Goal: Navigation & Orientation: Understand site structure

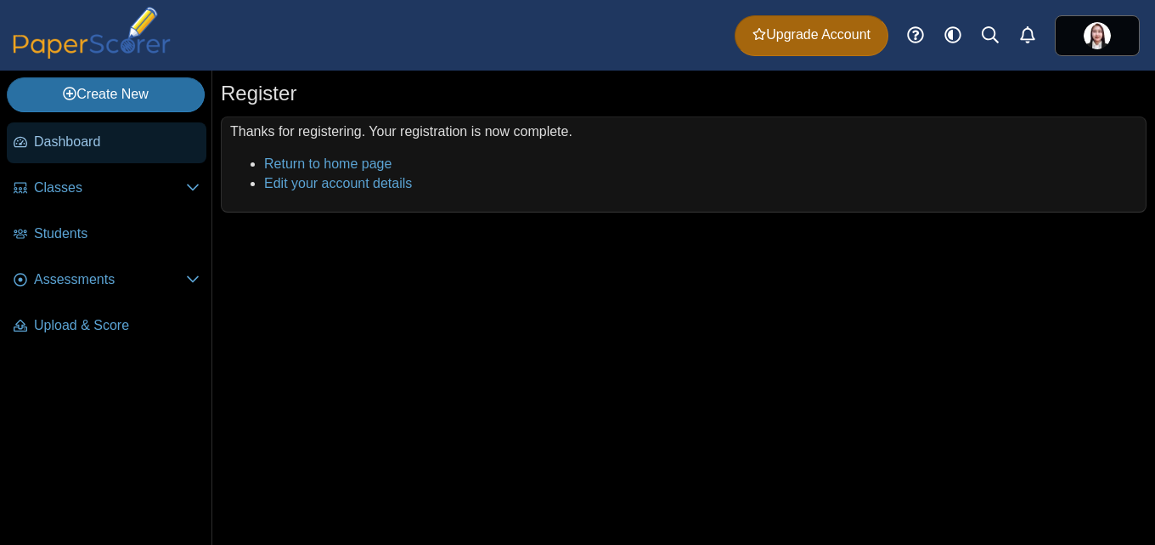
click at [86, 135] on span "Dashboard" at bounding box center [117, 142] width 166 height 19
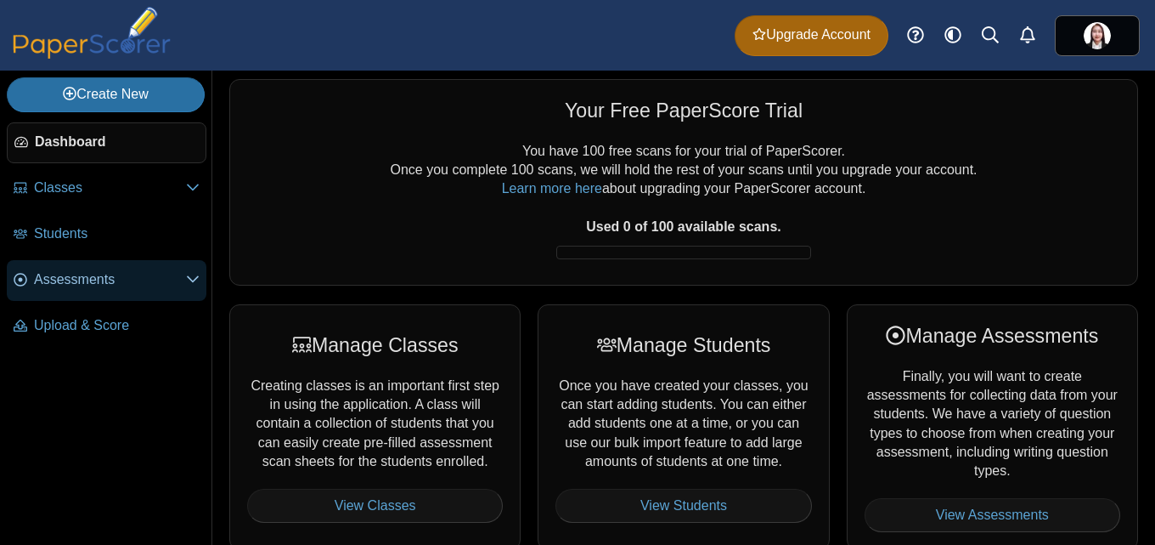
click at [195, 282] on icon at bounding box center [193, 279] width 14 height 14
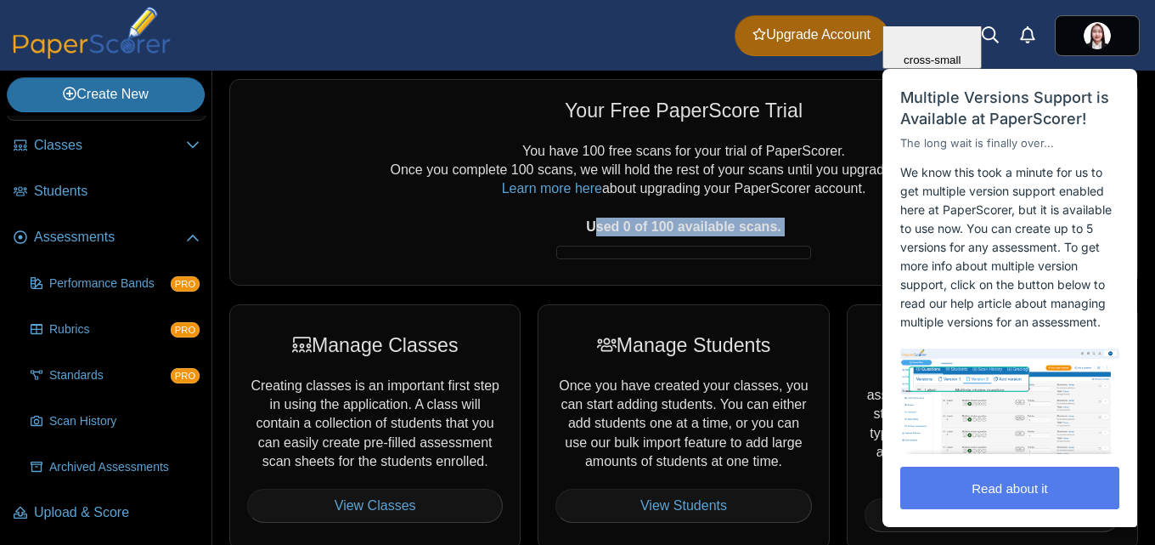
click at [594, 236] on div "You have 100 free scans for your trial of PaperScorer. Once you complete 100 sc…" at bounding box center [683, 205] width 873 height 126
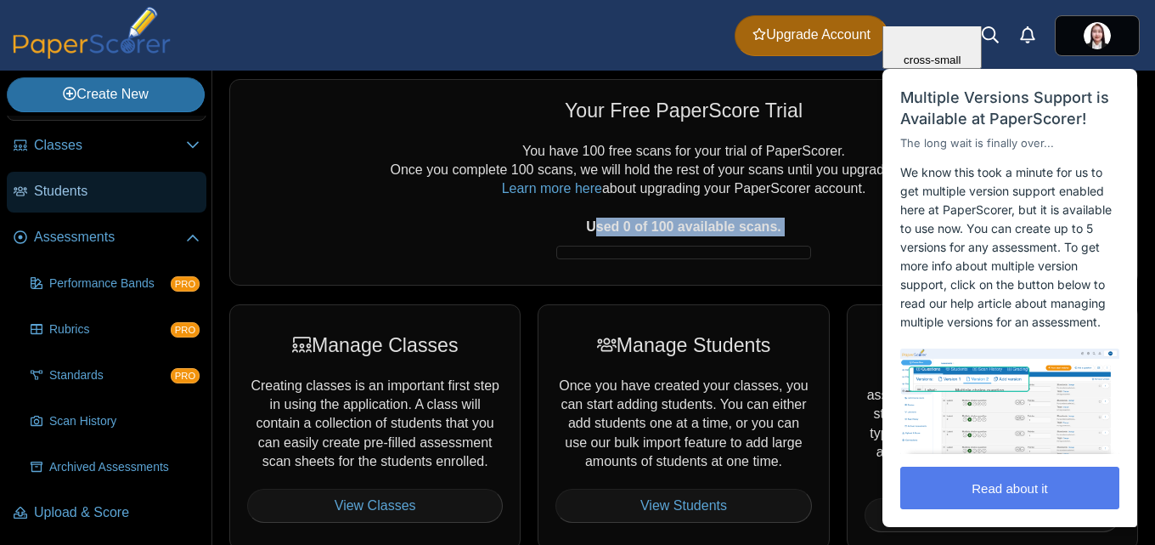
click at [66, 178] on link "Students" at bounding box center [107, 192] width 200 height 41
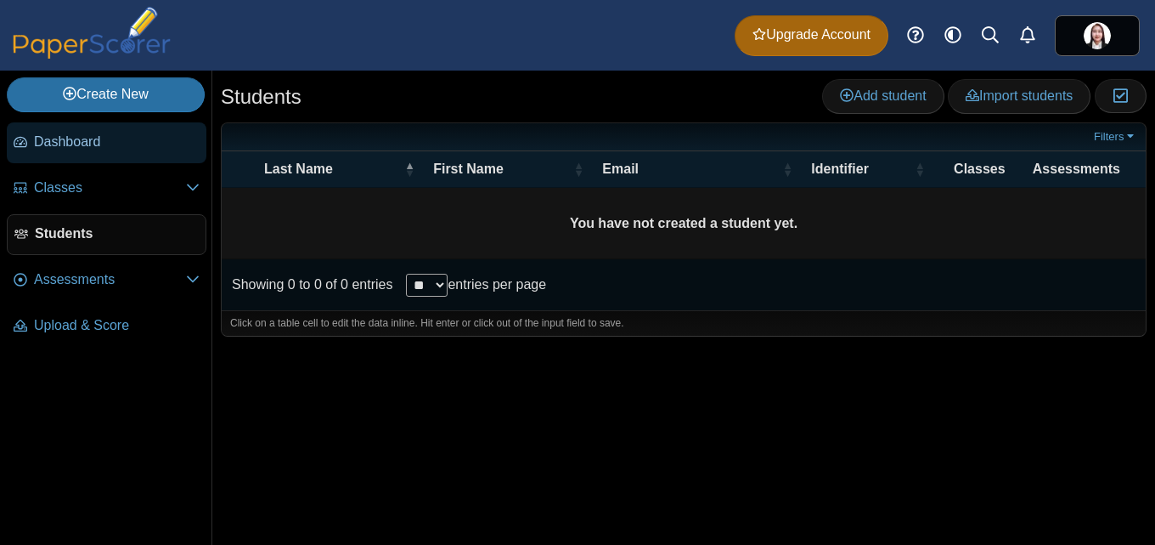
click at [81, 129] on link "Dashboard" at bounding box center [107, 142] width 200 height 41
